Goal: Go to known website: Access a specific website the user already knows

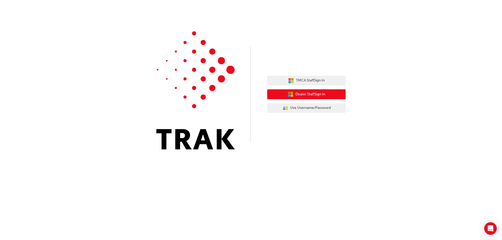
click at [313, 96] on span "Dealer Staff Sign In" at bounding box center [310, 94] width 30 height 6
